Goal: Task Accomplishment & Management: Manage account settings

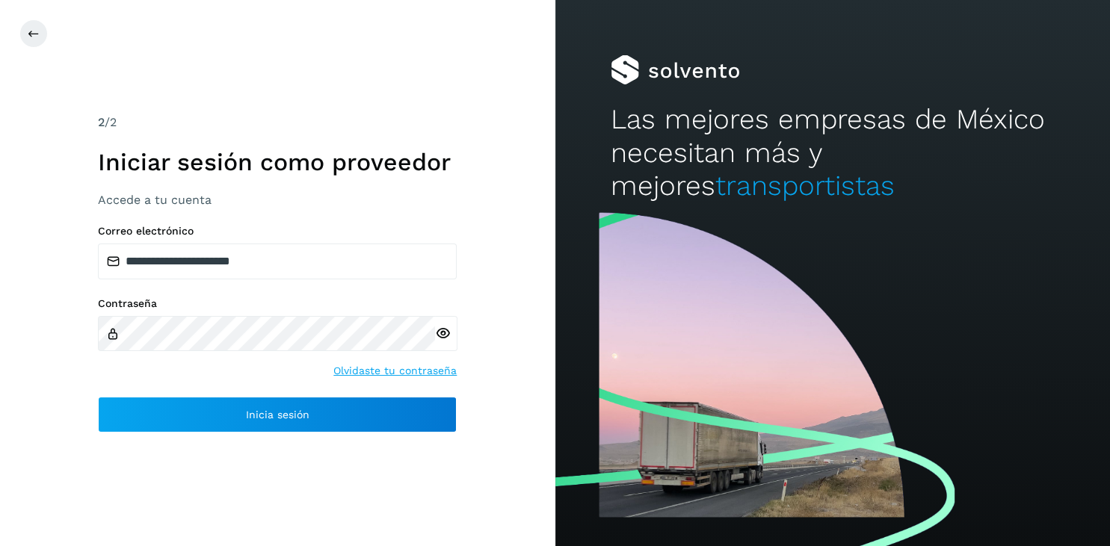
click at [475, 118] on div "**********" at bounding box center [277, 273] width 555 height 546
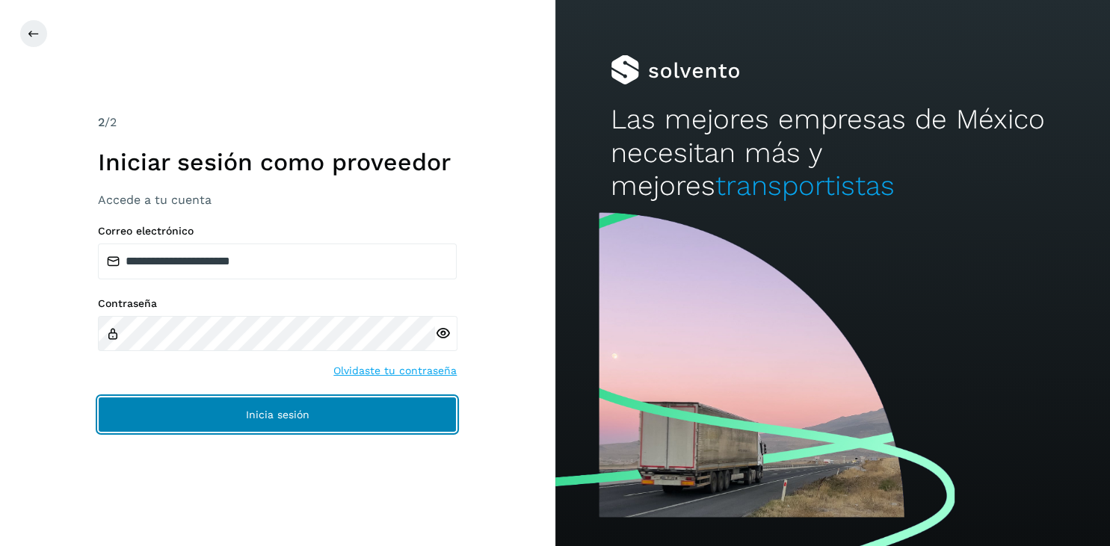
click at [334, 427] on button "Inicia sesión" at bounding box center [277, 415] width 359 height 36
click at [330, 417] on button "Inicia sesión" at bounding box center [277, 415] width 359 height 36
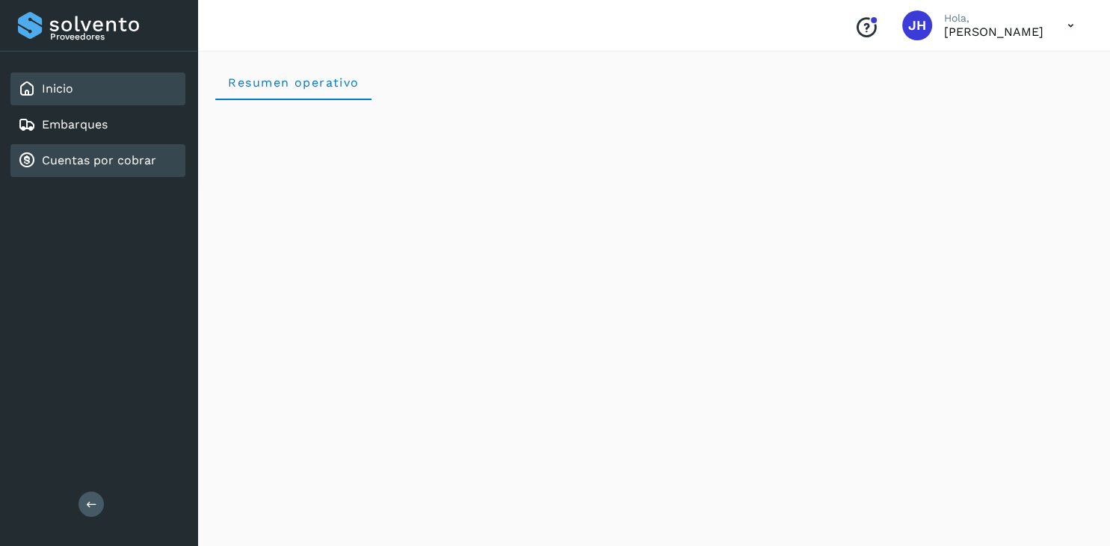
click at [75, 161] on link "Cuentas por cobrar" at bounding box center [99, 160] width 114 height 14
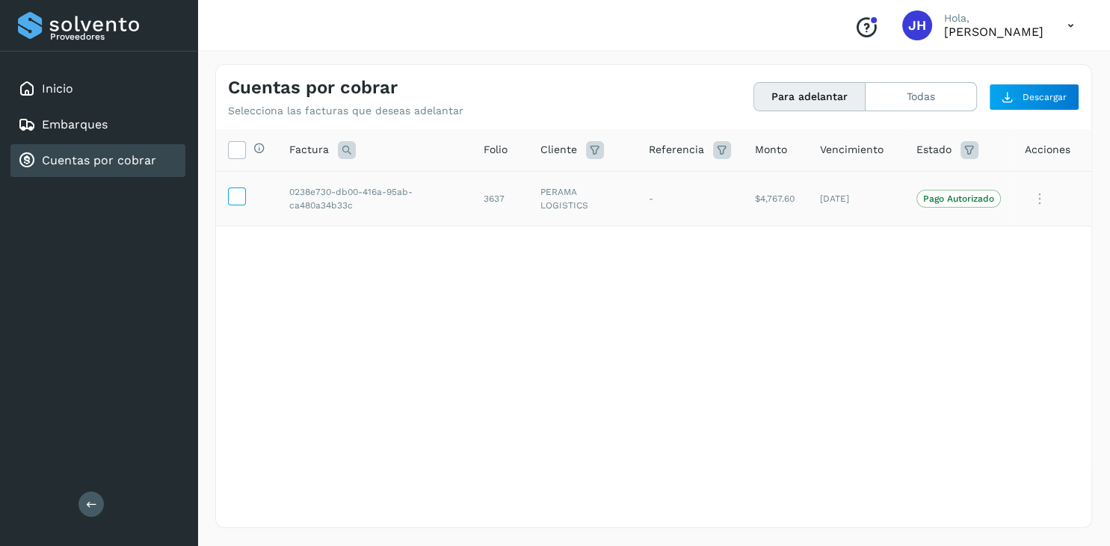
click at [236, 197] on icon at bounding box center [237, 196] width 16 height 16
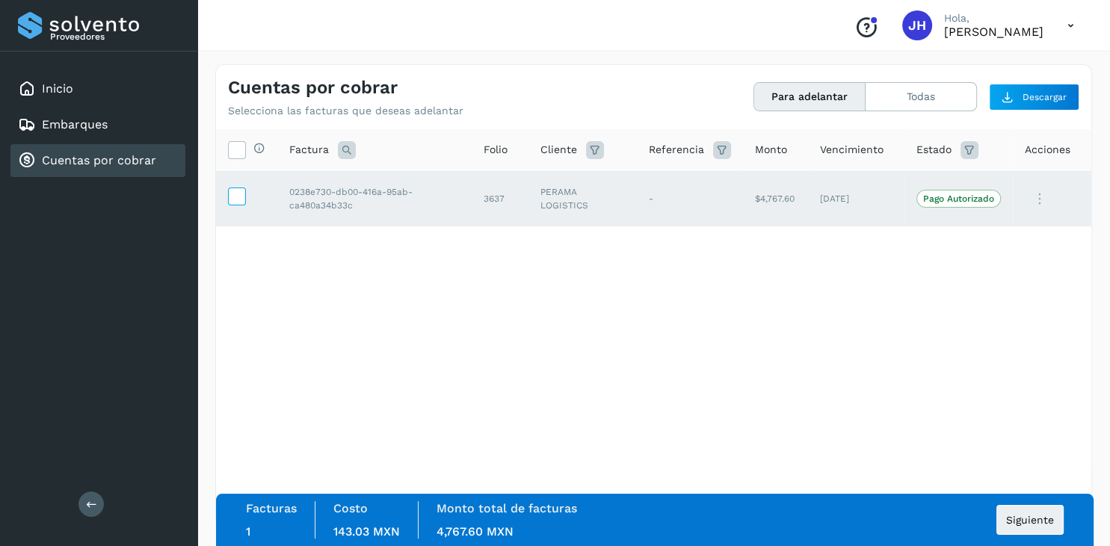
click at [232, 198] on icon at bounding box center [237, 196] width 16 height 16
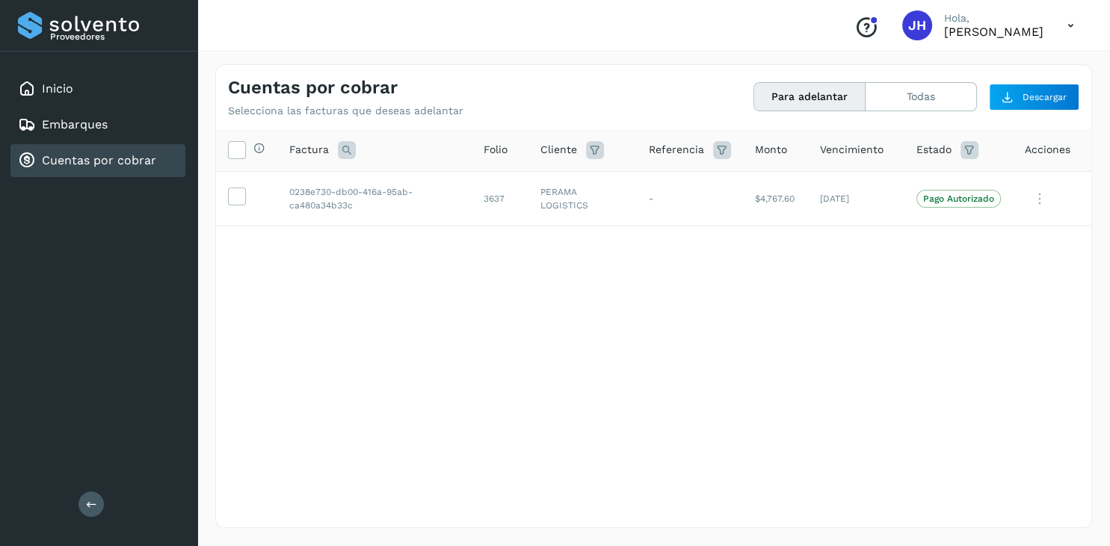
click at [1070, 24] on icon at bounding box center [1070, 25] width 31 height 31
click at [967, 70] on div "Cerrar sesión" at bounding box center [996, 67] width 178 height 28
